Goal: Find specific page/section: Find specific page/section

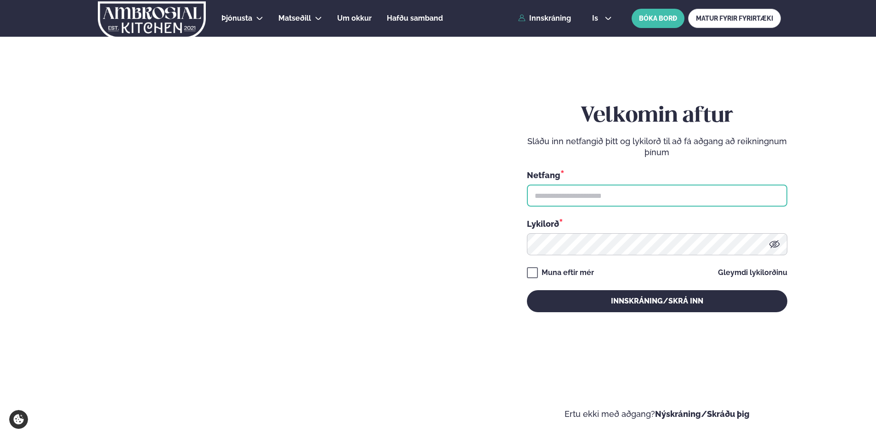
click at [561, 205] on input "text" at bounding box center [657, 196] width 261 height 22
type input "**********"
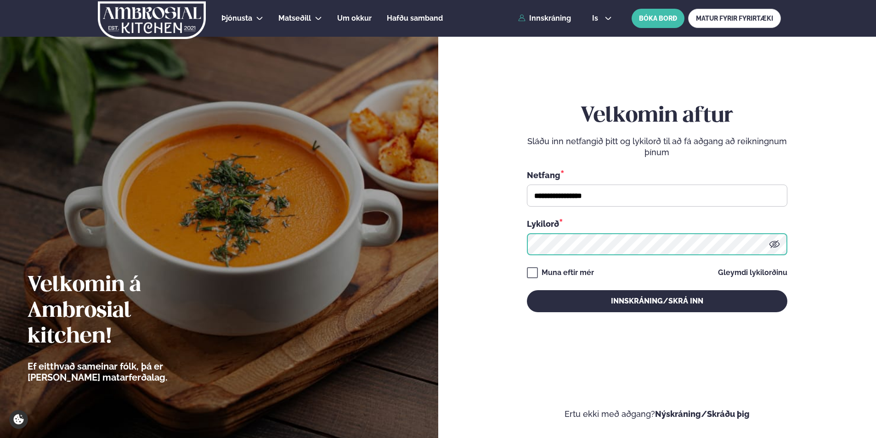
click at [527, 290] on button "Innskráning/Skrá inn" at bounding box center [657, 301] width 261 height 22
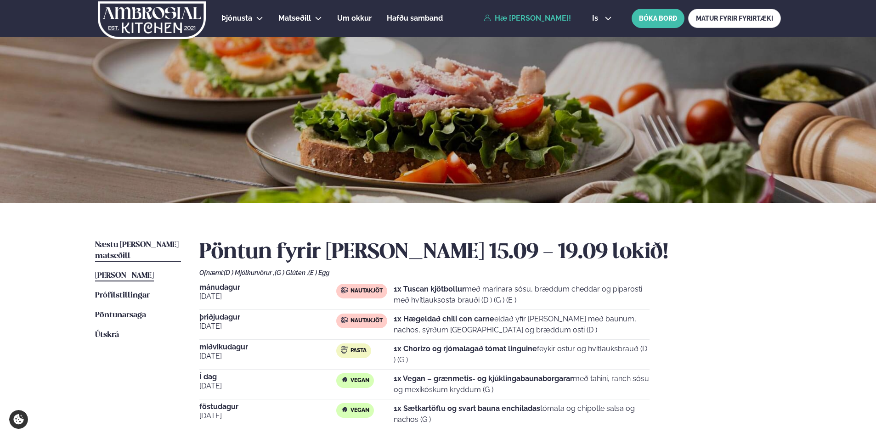
click at [150, 244] on span "Næstu [PERSON_NAME] matseðill" at bounding box center [137, 250] width 84 height 19
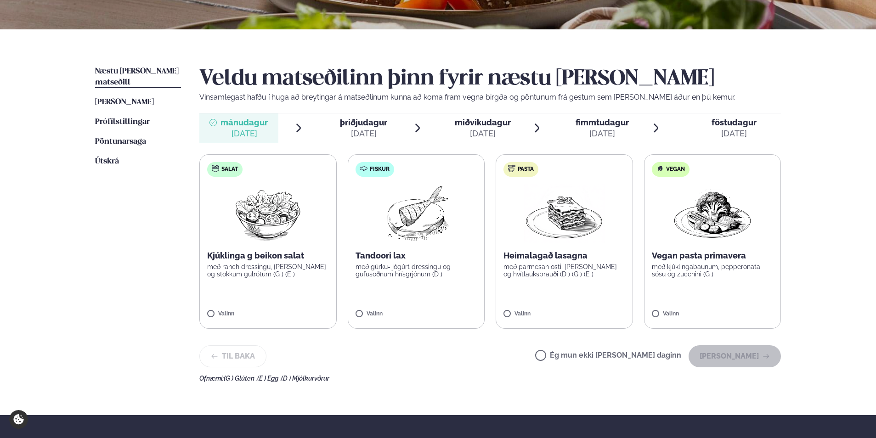
scroll to position [184, 0]
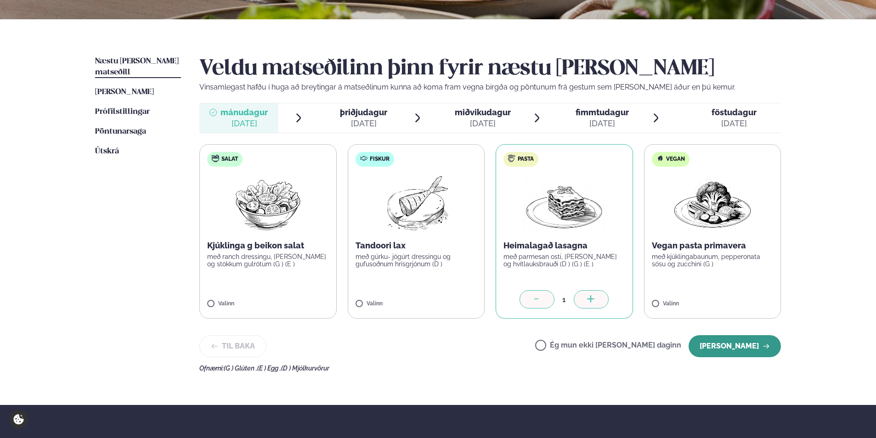
click at [737, 351] on button "[PERSON_NAME]" at bounding box center [735, 346] width 92 height 22
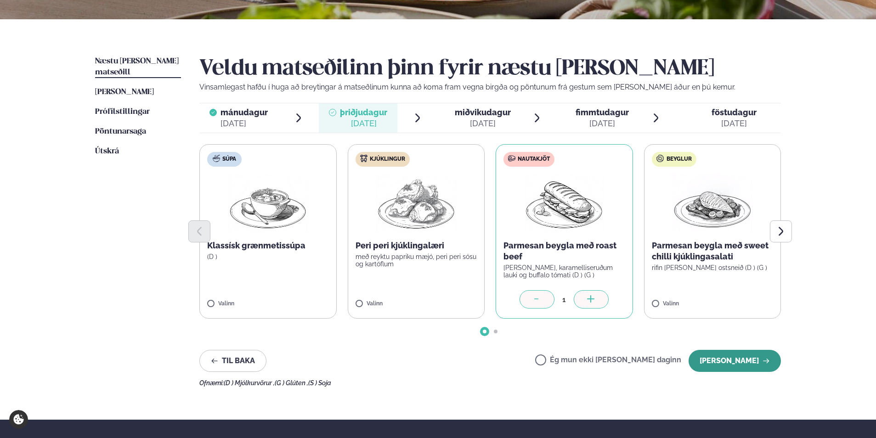
click at [735, 362] on button "[PERSON_NAME]" at bounding box center [735, 361] width 92 height 22
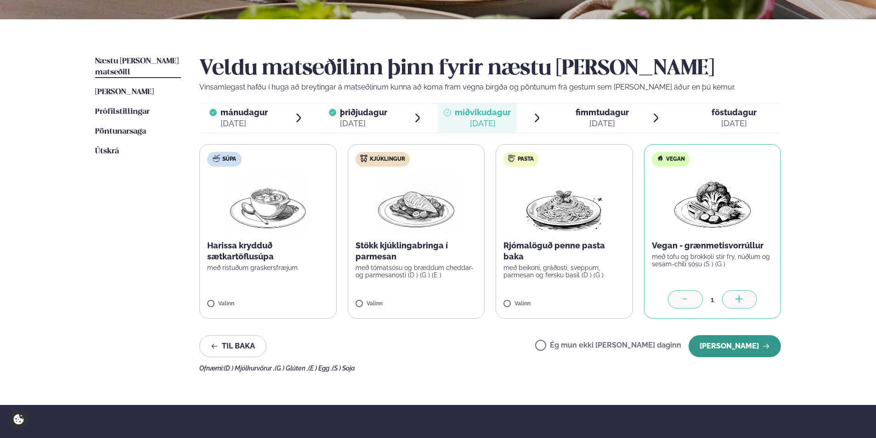
click at [760, 348] on button "[PERSON_NAME]" at bounding box center [735, 346] width 92 height 22
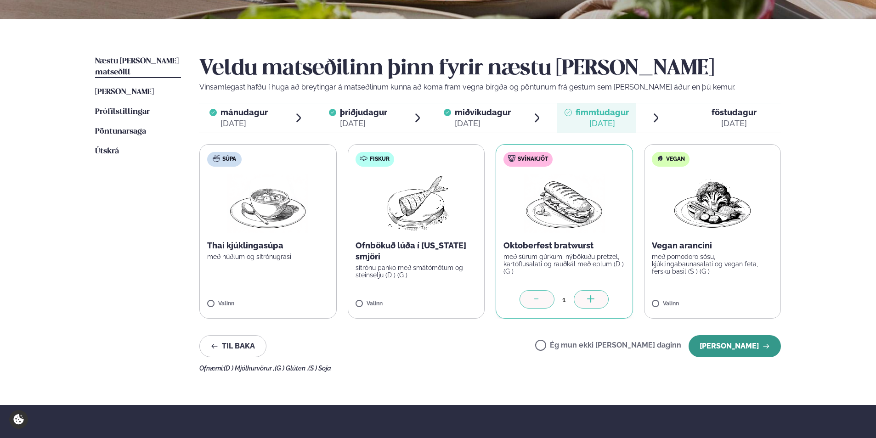
click at [724, 343] on button "[PERSON_NAME]" at bounding box center [735, 346] width 92 height 22
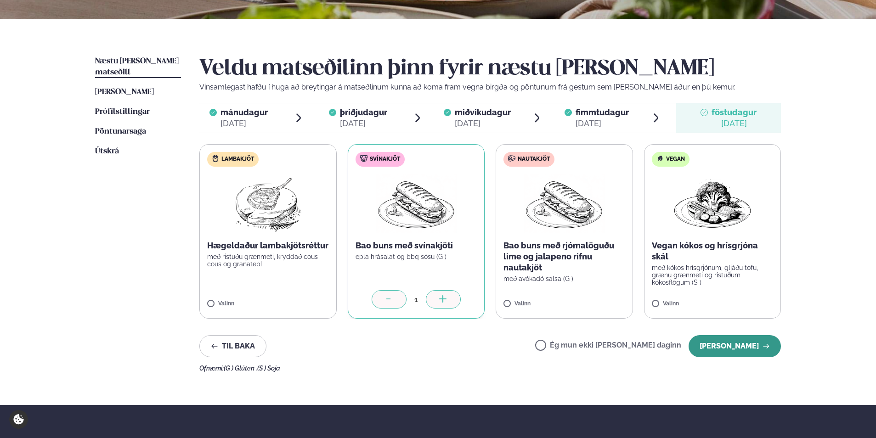
click at [744, 349] on button "[PERSON_NAME]" at bounding box center [735, 346] width 92 height 22
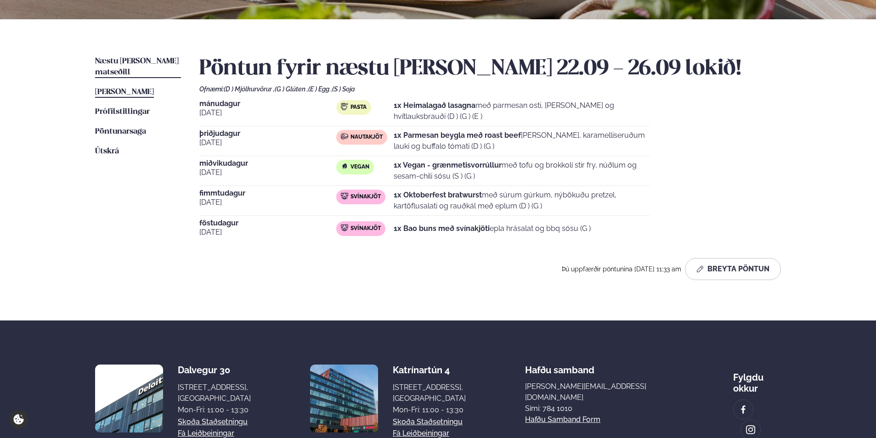
click at [147, 88] on span "[PERSON_NAME]" at bounding box center [124, 92] width 59 height 8
